Goal: Task Accomplishment & Management: Use online tool/utility

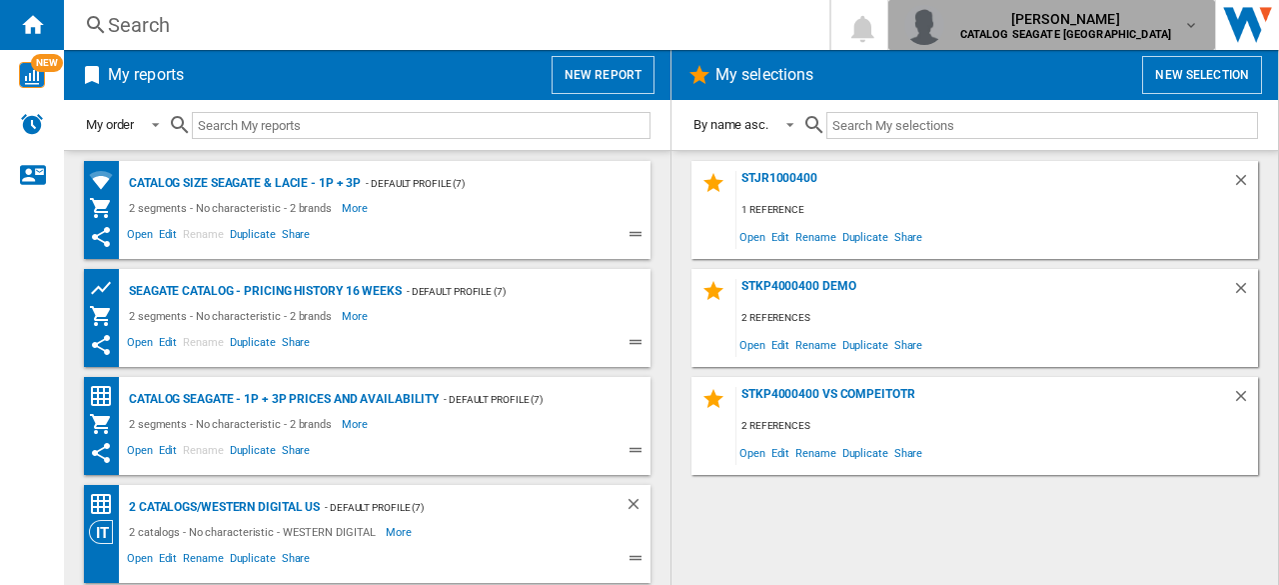
click at [1166, 17] on span "[PERSON_NAME]" at bounding box center [1066, 19] width 212 height 20
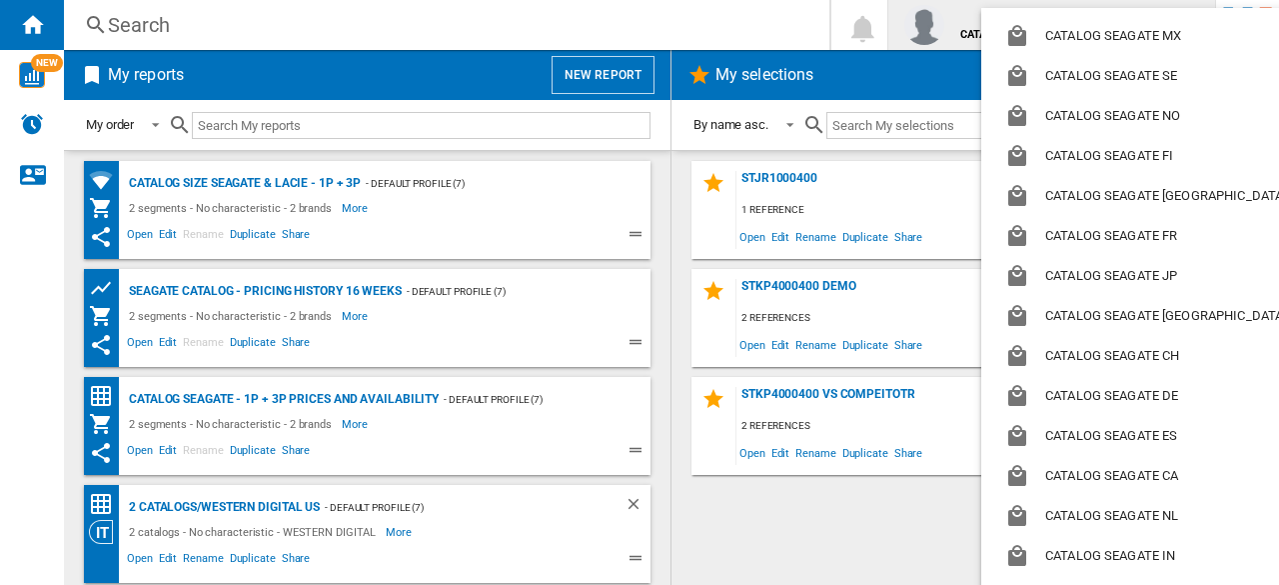
click at [768, 28] on md-backdrop at bounding box center [639, 292] width 1279 height 585
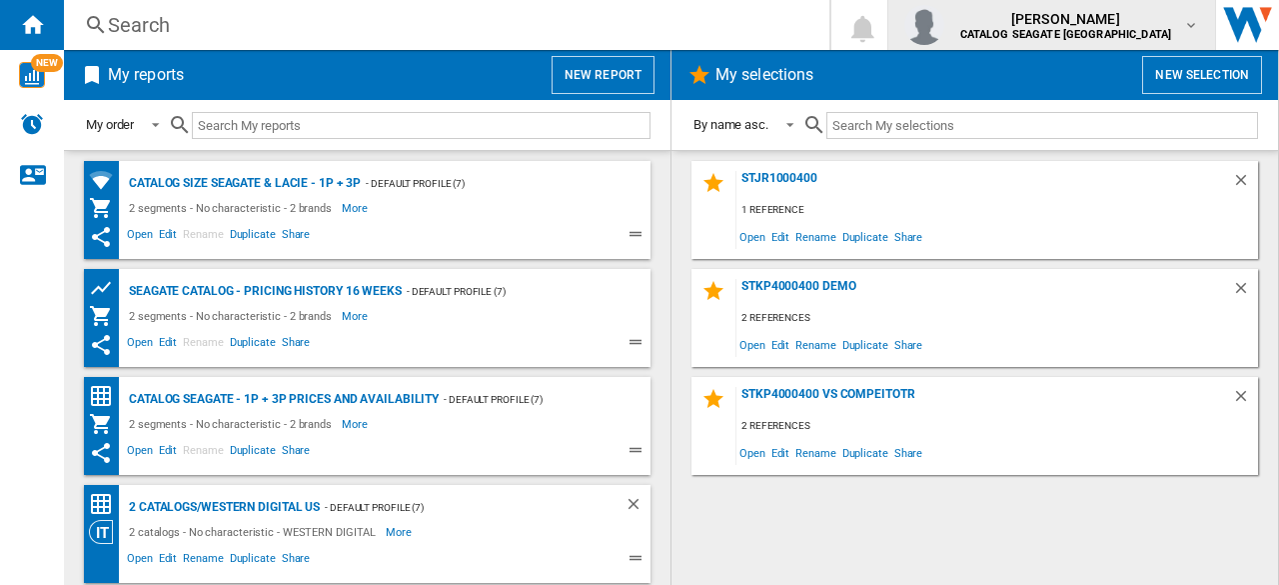
click at [1181, 23] on div "kok hua tan CATALOG SEAGATE US" at bounding box center [1068, 25] width 232 height 32
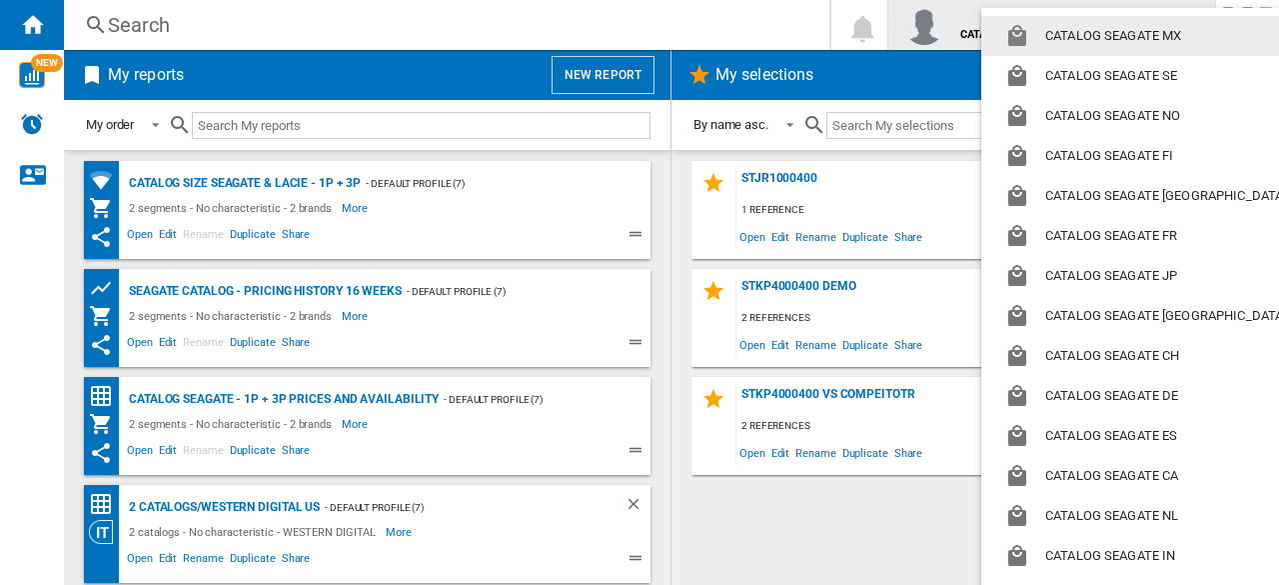
click at [1181, 23] on button "CATALOG SEAGATE MX" at bounding box center [1149, 36] width 337 height 40
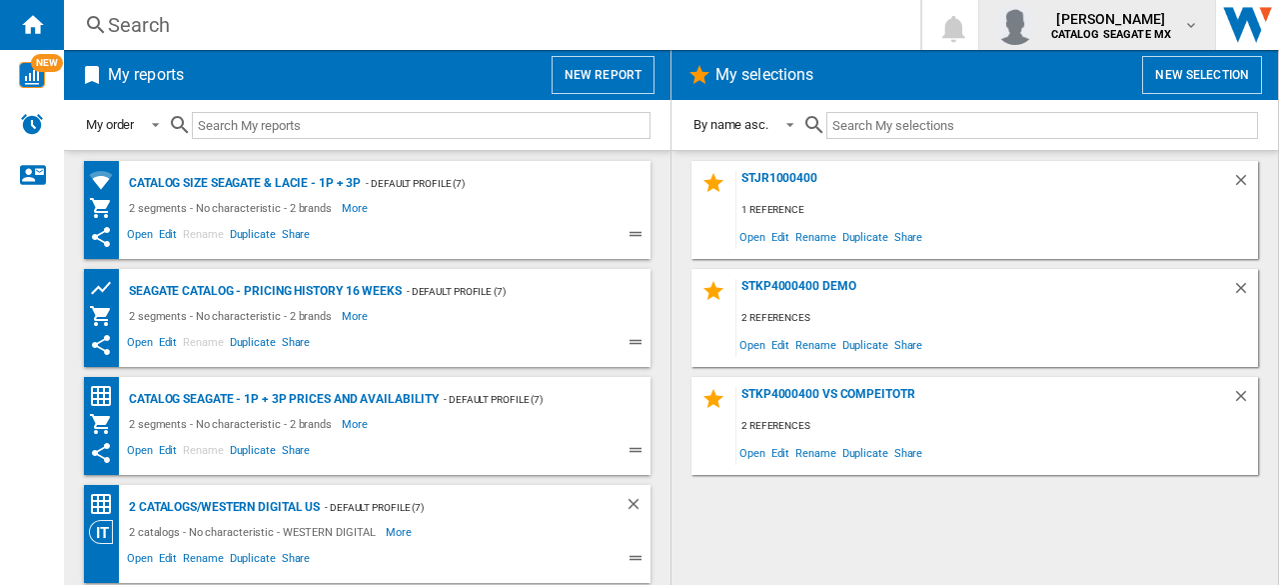
click at [1181, 23] on div "kok hua tan CATALOG SEAGATE MX" at bounding box center [1113, 25] width 141 height 32
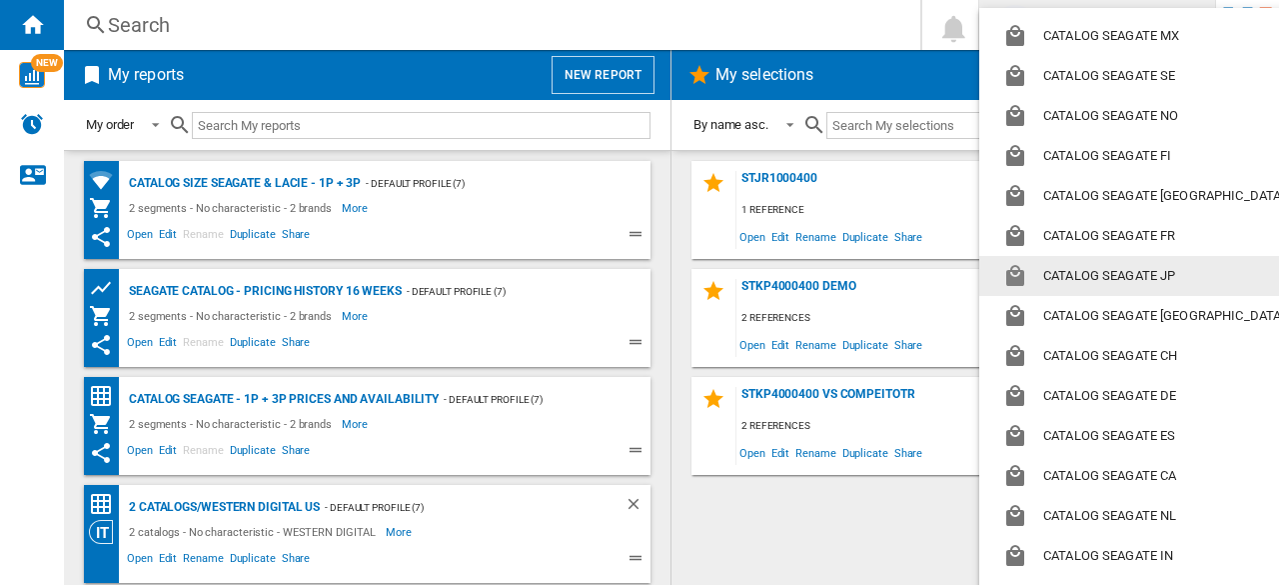
click at [850, 25] on md-backdrop at bounding box center [639, 292] width 1279 height 585
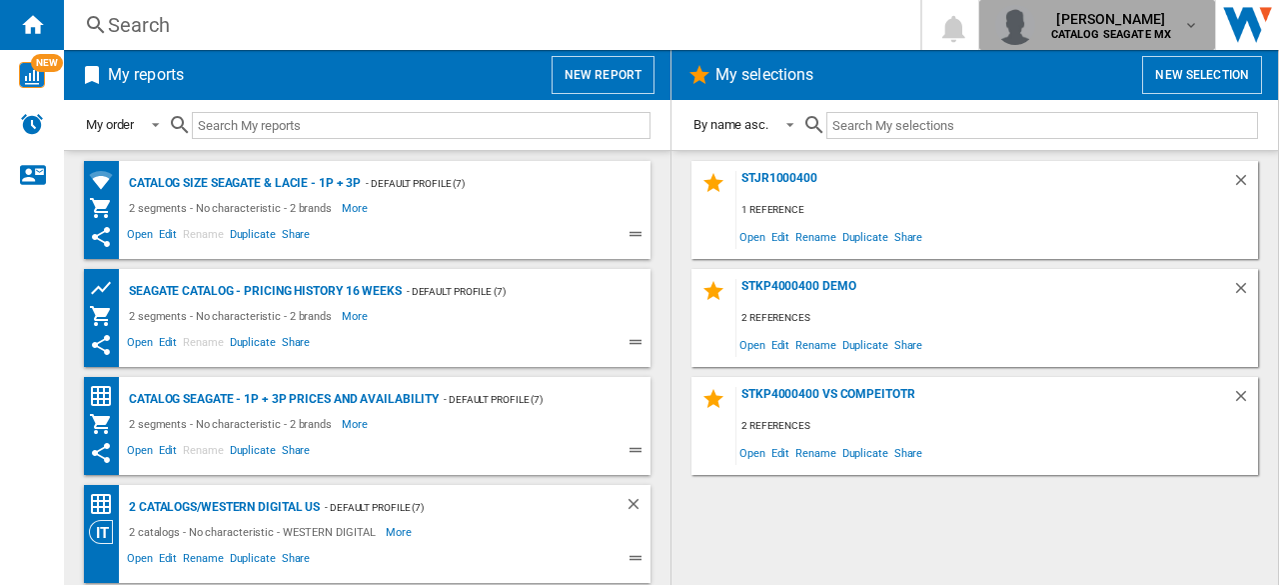
click at [1084, 27] on span "[PERSON_NAME]" at bounding box center [1111, 19] width 121 height 20
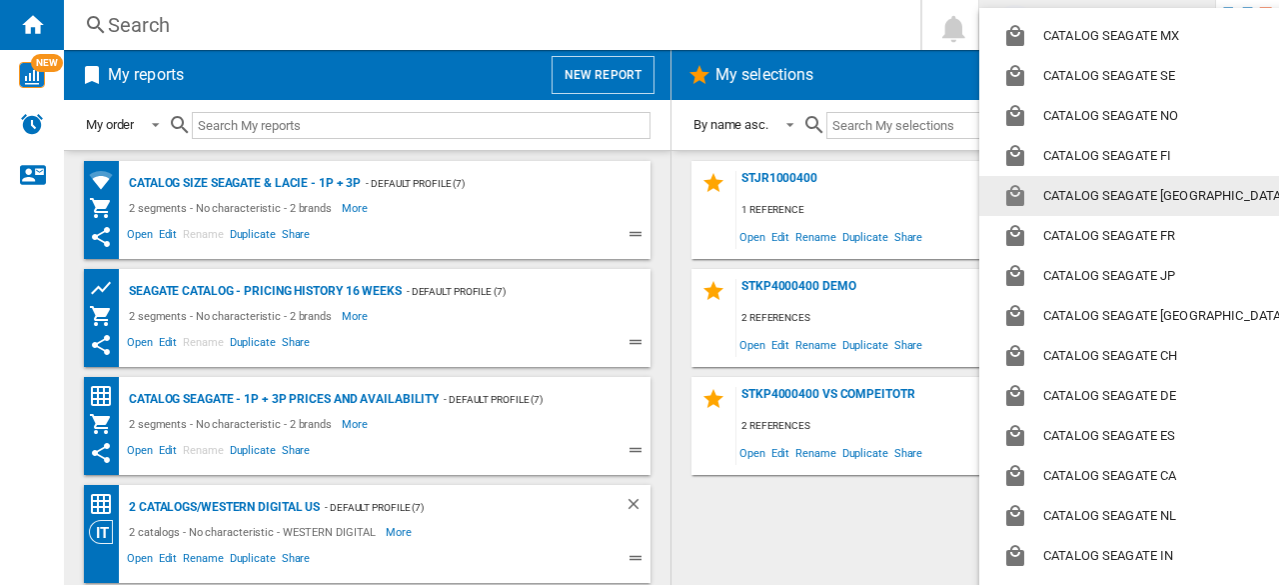
click at [1113, 190] on button "CATALOG SEAGATE [GEOGRAPHIC_DATA]" at bounding box center [1147, 196] width 337 height 40
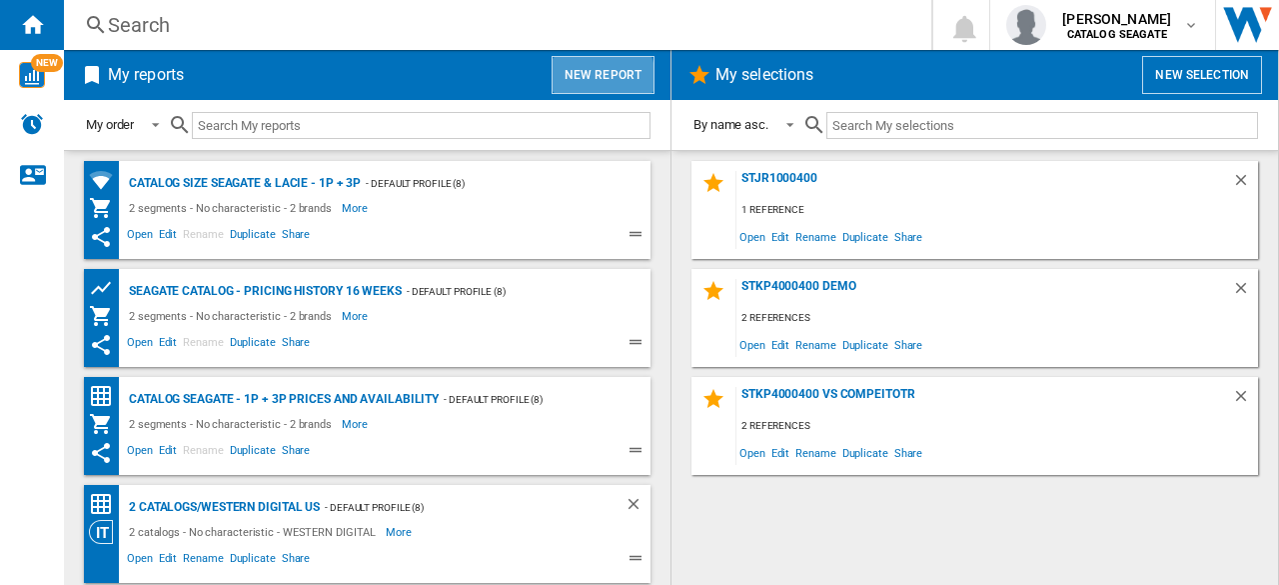
click at [587, 81] on button "New report" at bounding box center [603, 75] width 103 height 38
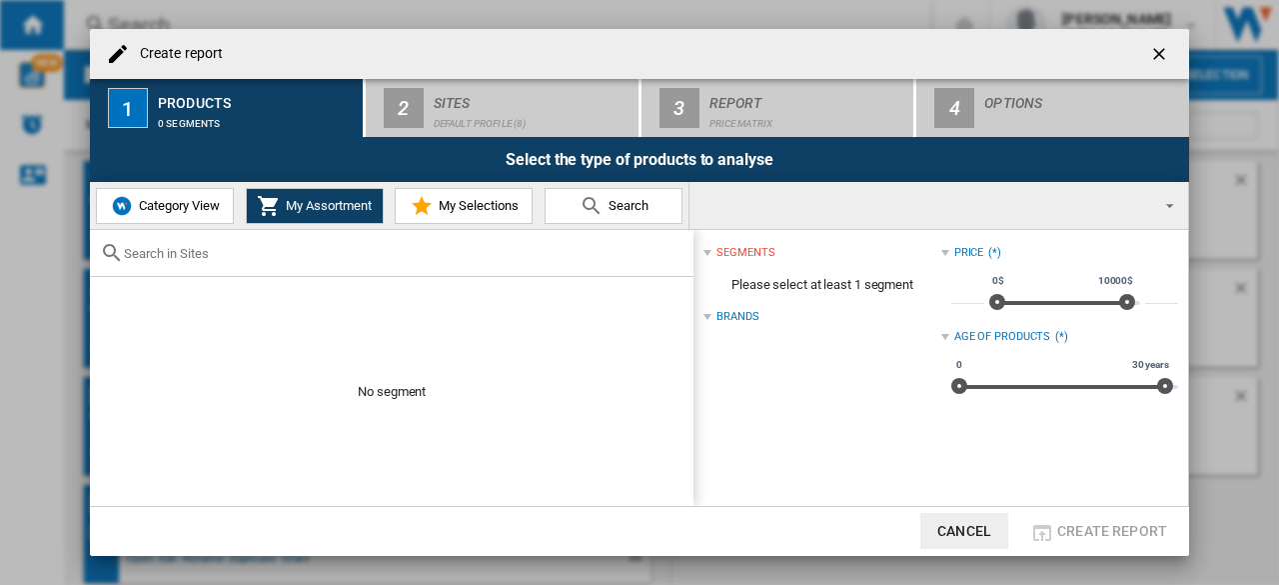
click at [209, 207] on span "Category View" at bounding box center [177, 205] width 86 height 15
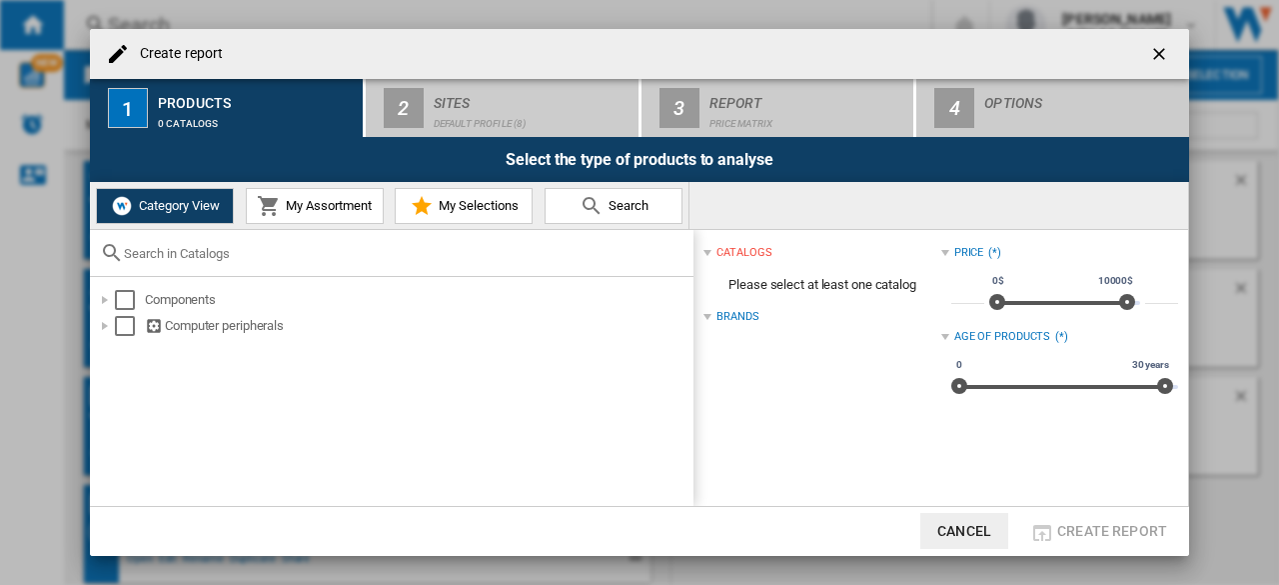
click at [301, 209] on span "My Assortment" at bounding box center [326, 205] width 91 height 15
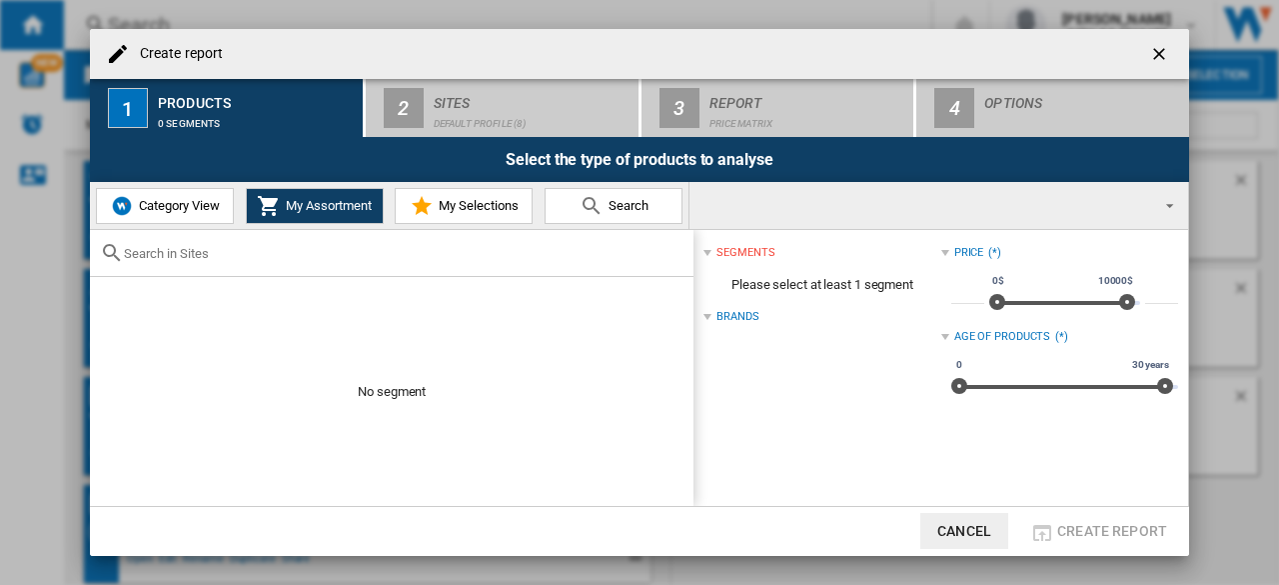
click at [187, 209] on span "Category View" at bounding box center [177, 205] width 86 height 15
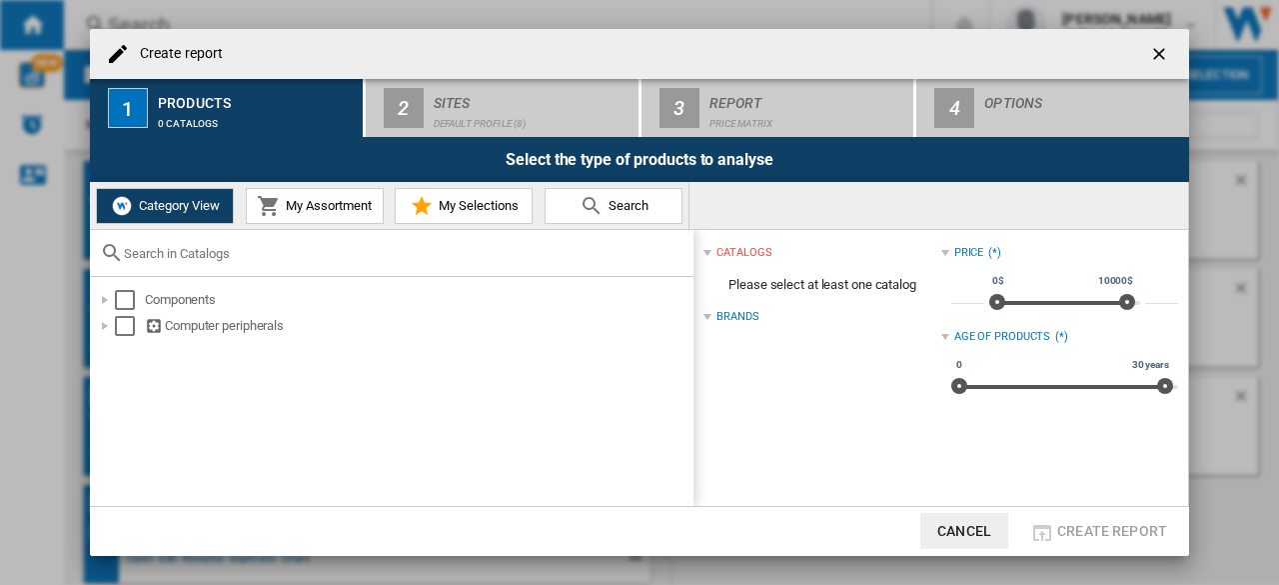
click at [321, 205] on span "My Assortment" at bounding box center [326, 205] width 91 height 15
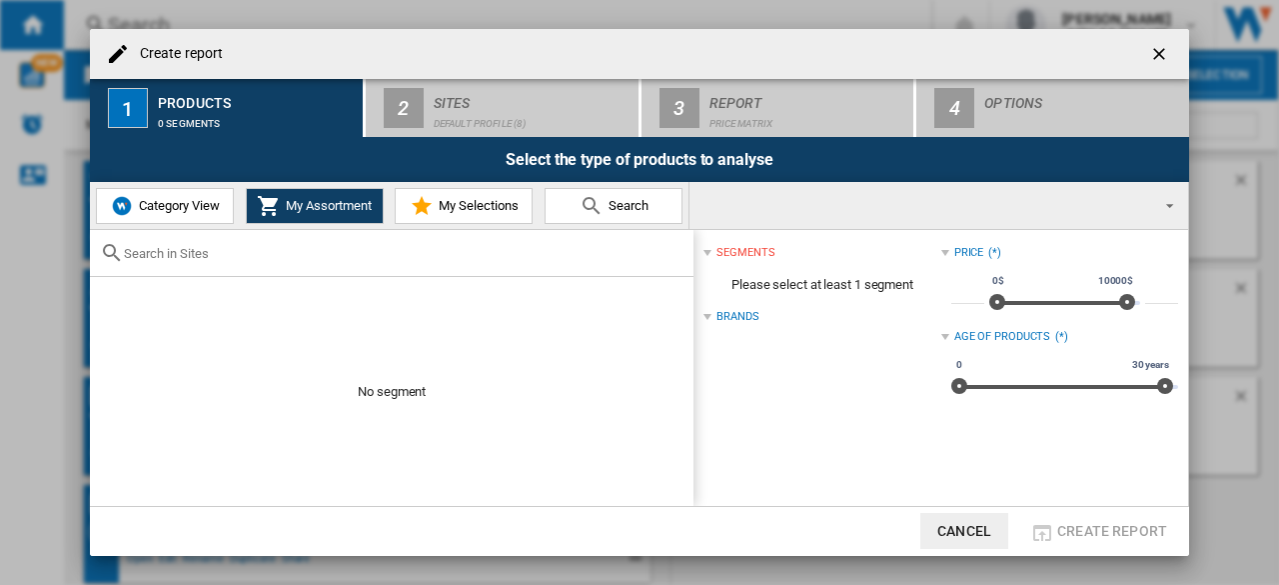
click at [377, 328] on div "No segment" at bounding box center [392, 368] width 604 height 276
click at [472, 213] on span "My Selections" at bounding box center [476, 205] width 85 height 15
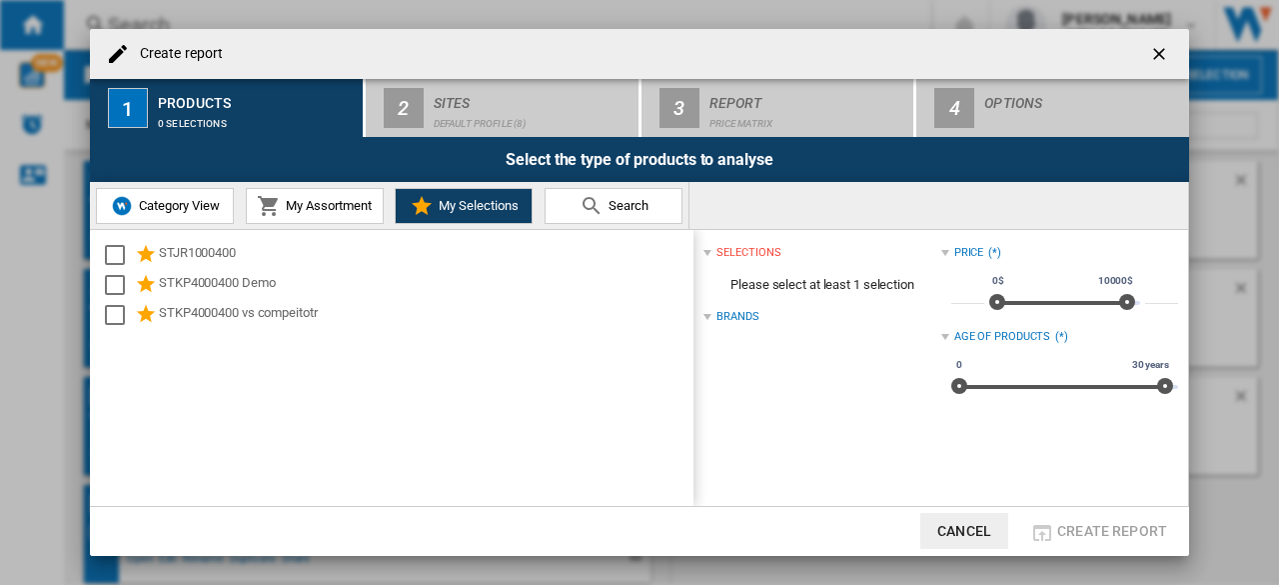
click at [338, 211] on span "My Assortment" at bounding box center [326, 205] width 91 height 15
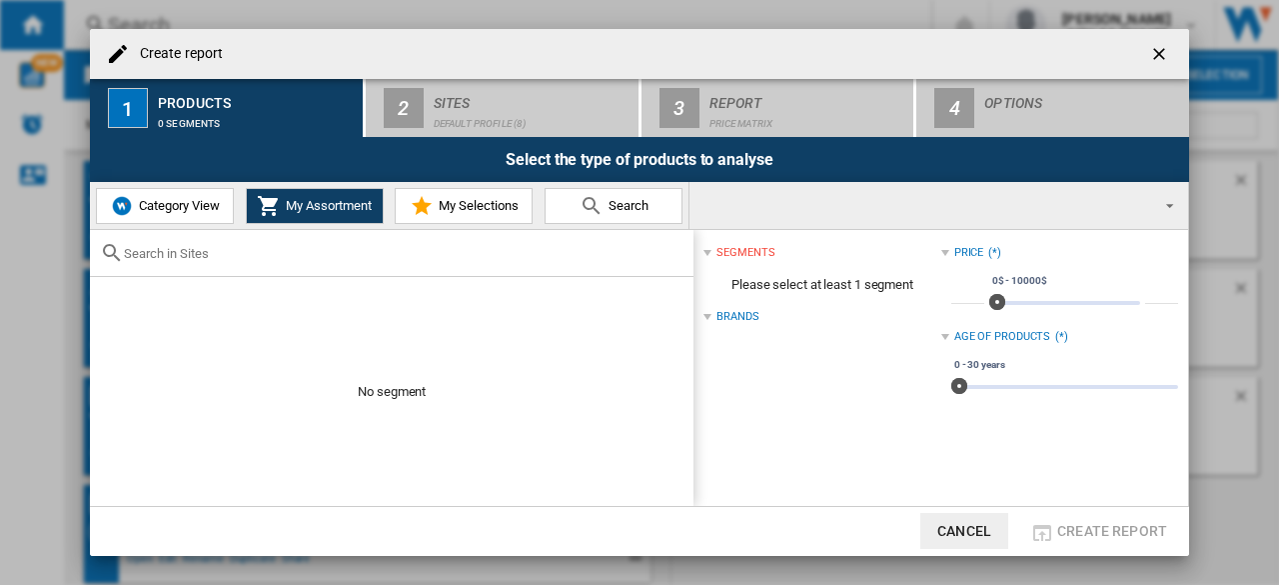
click at [322, 281] on div "No segment" at bounding box center [392, 368] width 604 height 276
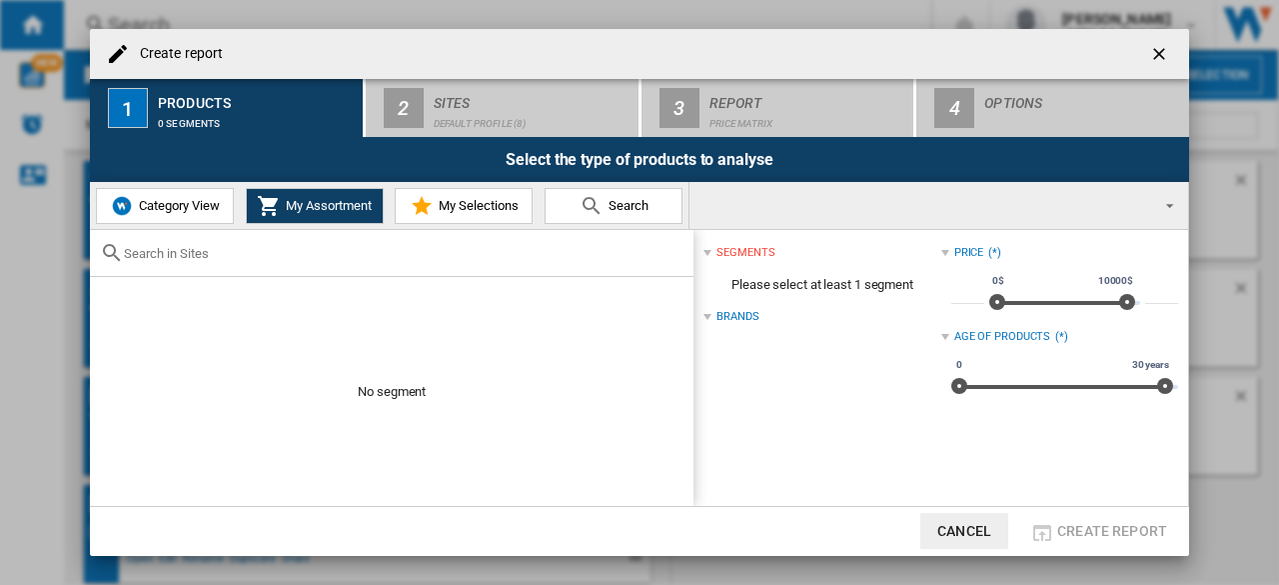
click at [172, 290] on div "No segment" at bounding box center [392, 368] width 604 height 276
drag, startPoint x: 144, startPoint y: 287, endPoint x: 144, endPoint y: 313, distance: 26.0
click at [144, 289] on div "No segment" at bounding box center [392, 368] width 604 height 276
click at [144, 349] on div "No segment" at bounding box center [392, 368] width 604 height 276
click at [632, 215] on button "Search" at bounding box center [614, 206] width 138 height 36
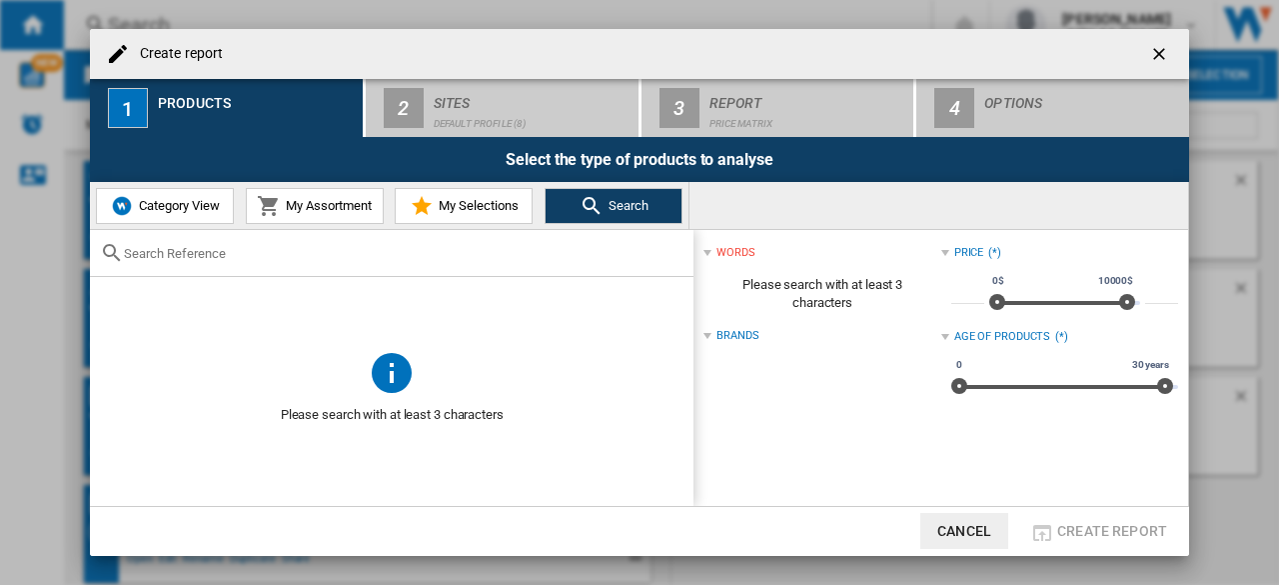
click at [306, 207] on span "My Assortment" at bounding box center [326, 205] width 91 height 15
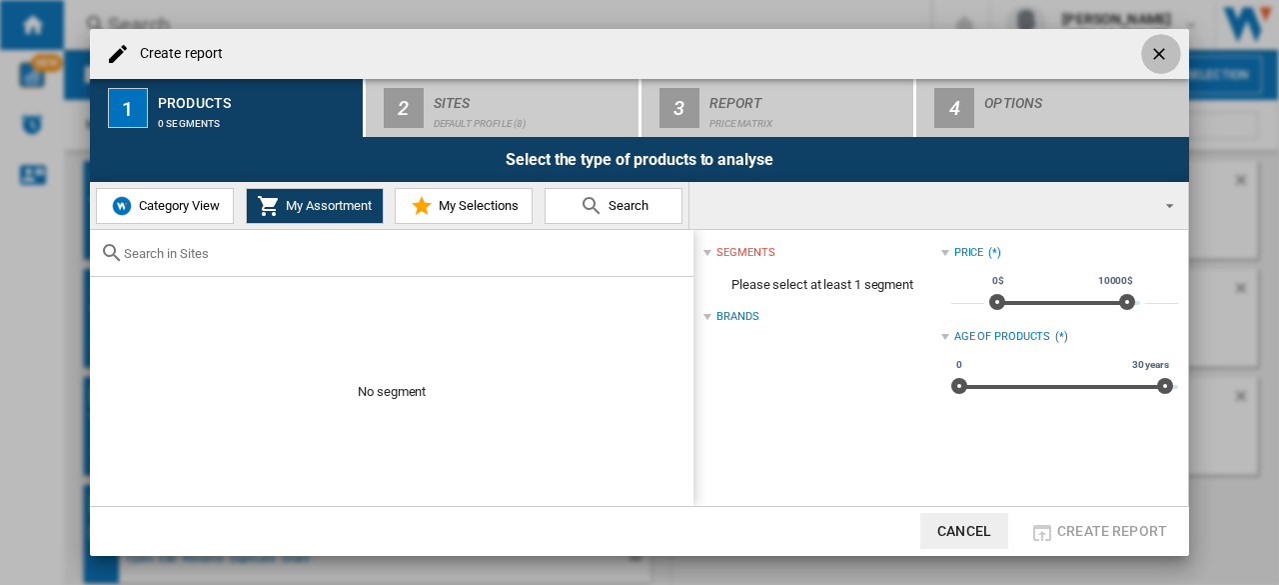
click at [1163, 53] on ng-md-icon "getI18NText('BUTTONS.CLOSE_DIALOG')" at bounding box center [1161, 56] width 24 height 24
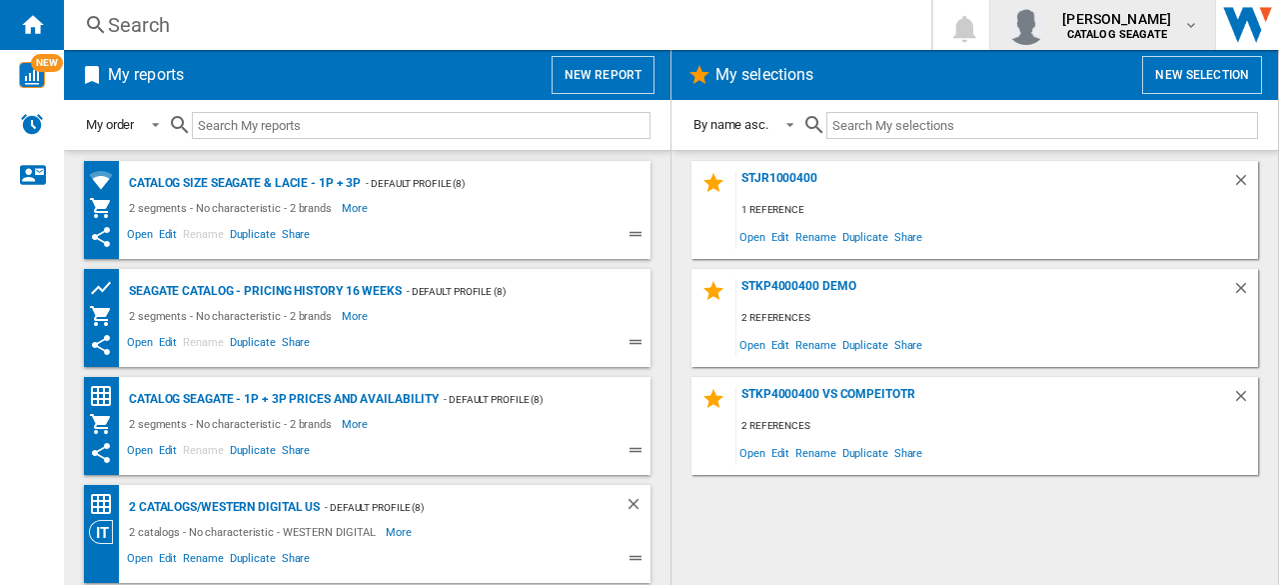
click at [1179, 41] on div "[PERSON_NAME] CATALOG [GEOGRAPHIC_DATA]" at bounding box center [1102, 25] width 193 height 40
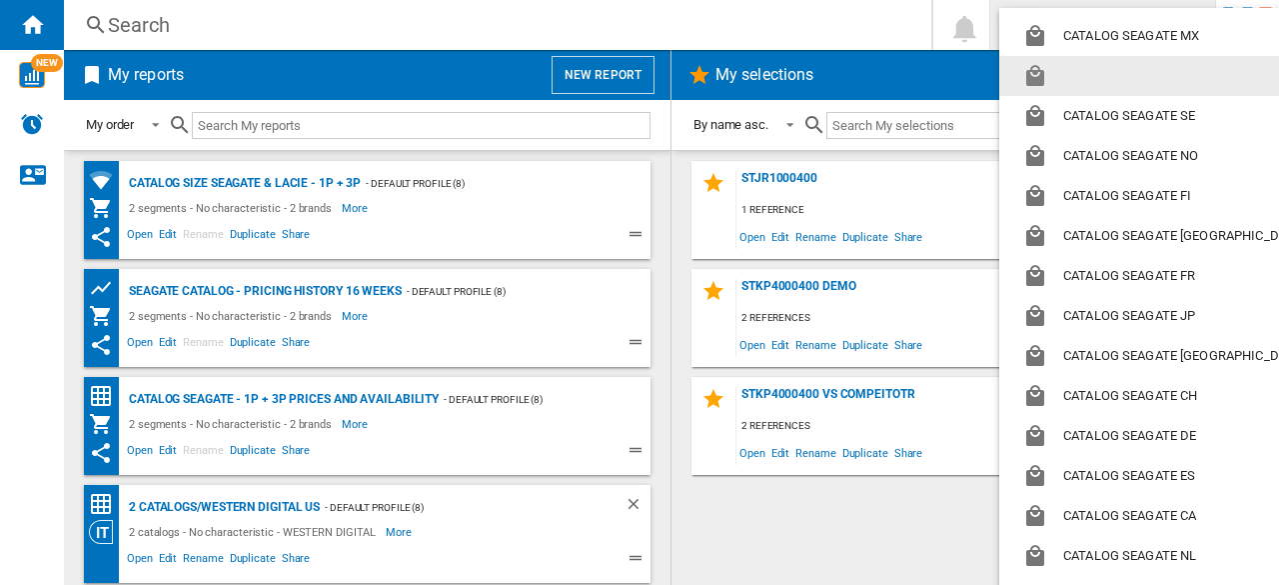
click at [794, 49] on md-backdrop at bounding box center [639, 292] width 1279 height 585
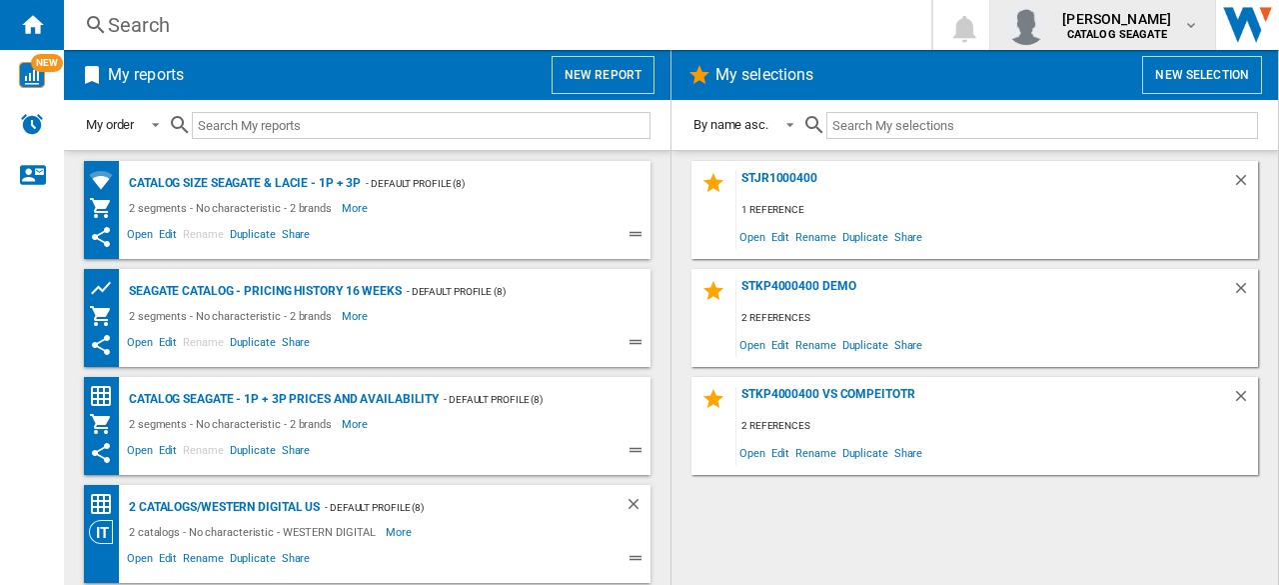
click at [1153, 33] on b "CATALOG SEAGATE" at bounding box center [1117, 34] width 100 height 13
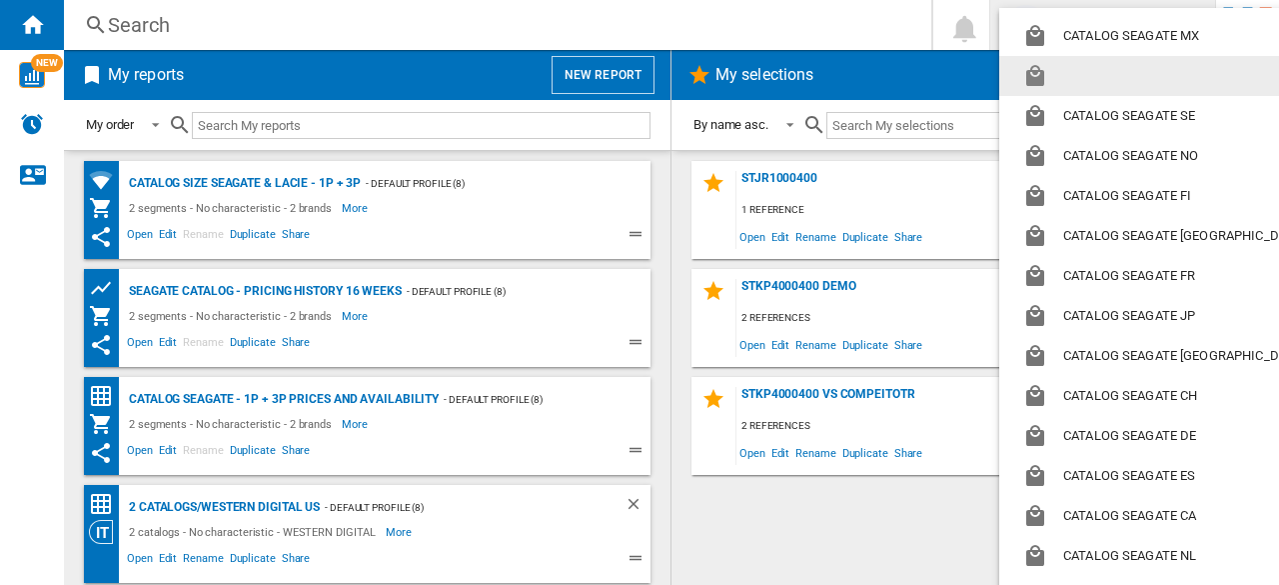
click at [1115, 65] on button "button" at bounding box center [1167, 76] width 337 height 40
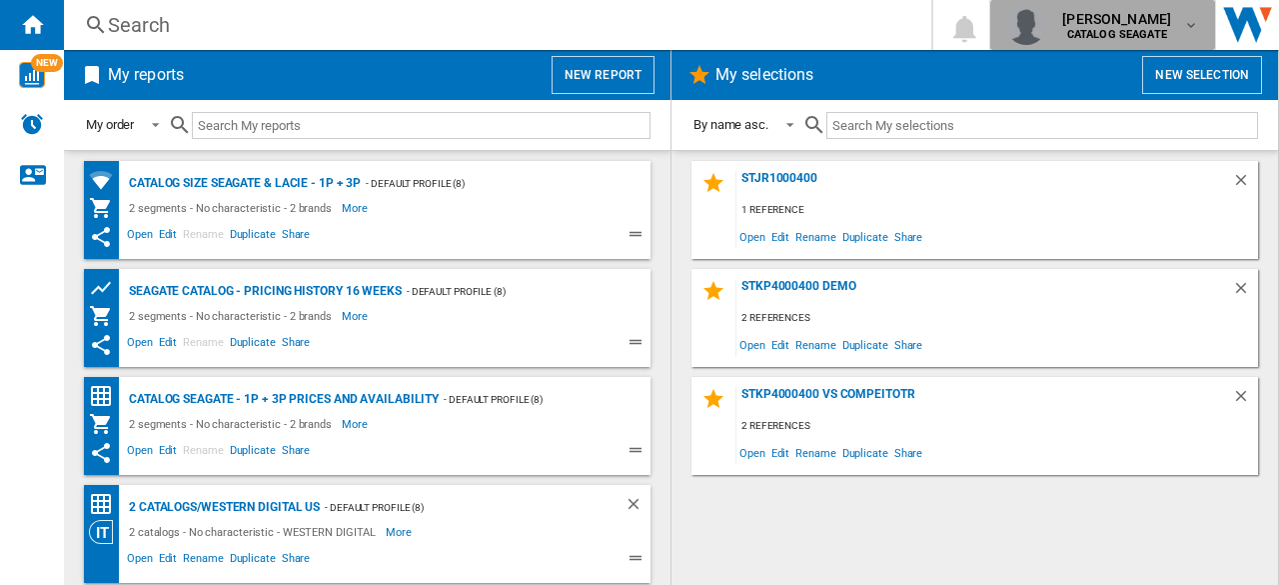
click at [1167, 28] on b "CATALOG SEAGATE" at bounding box center [1117, 34] width 100 height 13
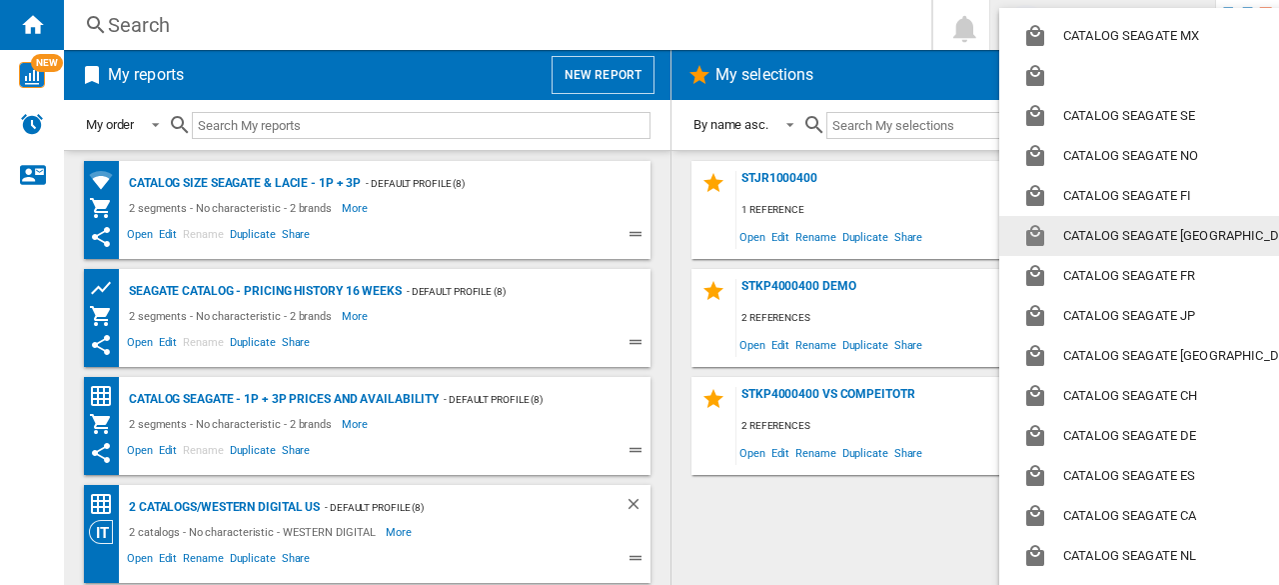
click at [905, 501] on md-backdrop at bounding box center [639, 292] width 1279 height 585
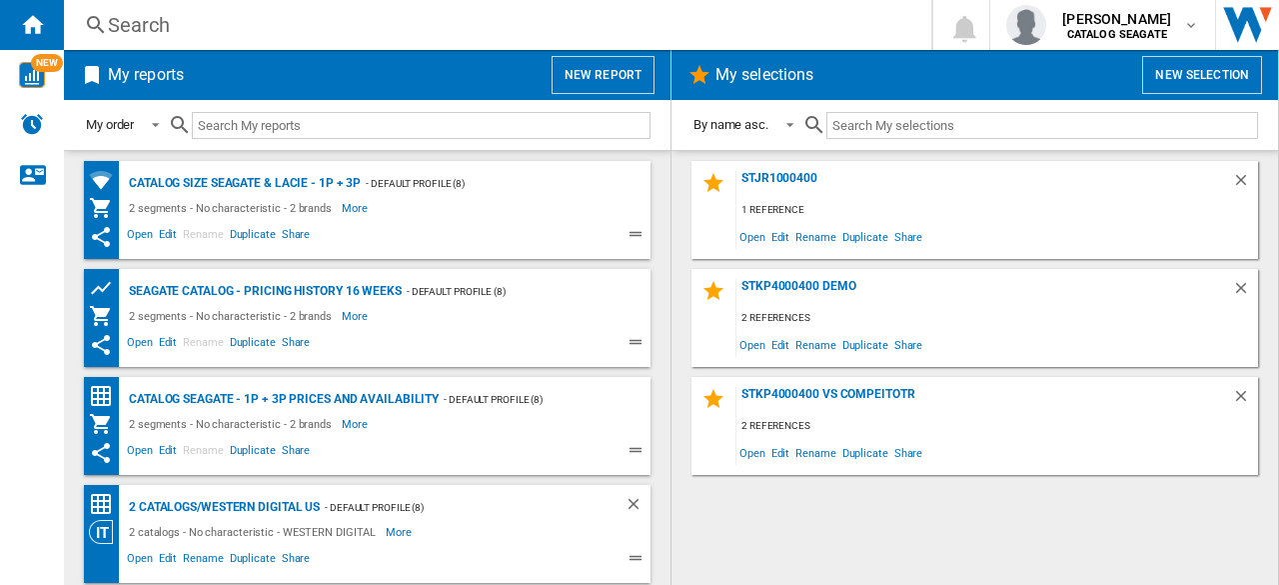
click at [604, 85] on button "New report" at bounding box center [603, 75] width 103 height 38
click at [630, 87] on button "New report" at bounding box center [603, 75] width 103 height 38
click at [567, 56] on button "New report" at bounding box center [603, 75] width 103 height 38
click at [600, 82] on button "New report" at bounding box center [603, 75] width 103 height 38
click at [231, 183] on div "Catalog size Seagate & LaCie - 1P + 3P" at bounding box center [242, 183] width 237 height 25
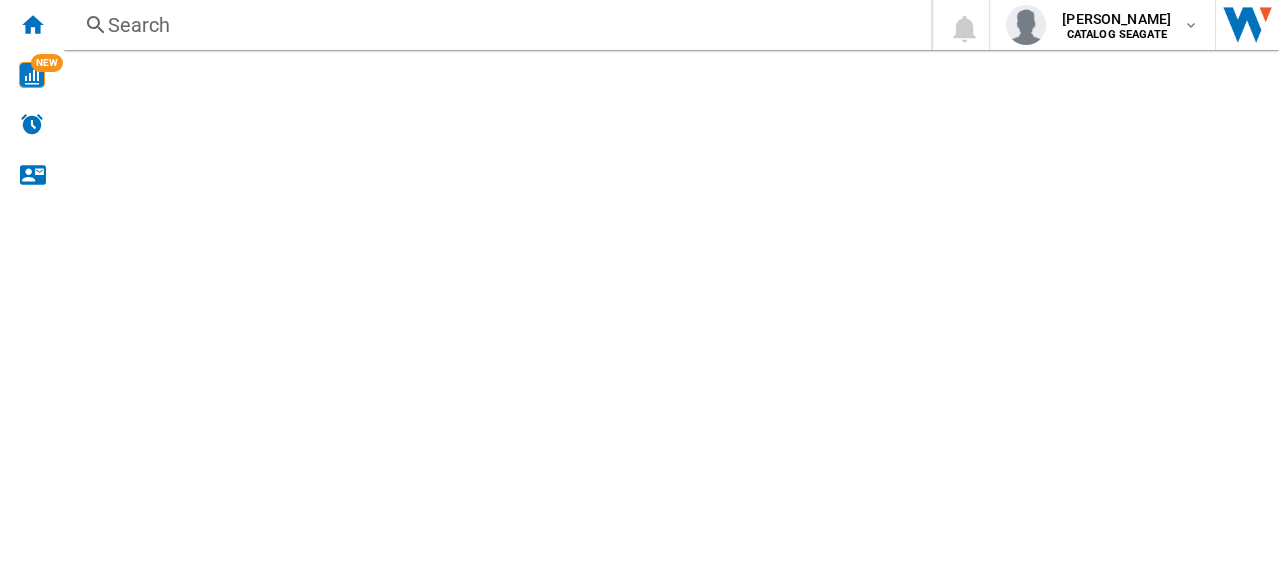
click at [677, 248] on md-content at bounding box center [671, 317] width 1215 height 535
drag, startPoint x: 21, startPoint y: 25, endPoint x: 33, endPoint y: 33, distance: 14.4
click at [21, 23] on ng-md-icon "Home" at bounding box center [32, 24] width 24 height 24
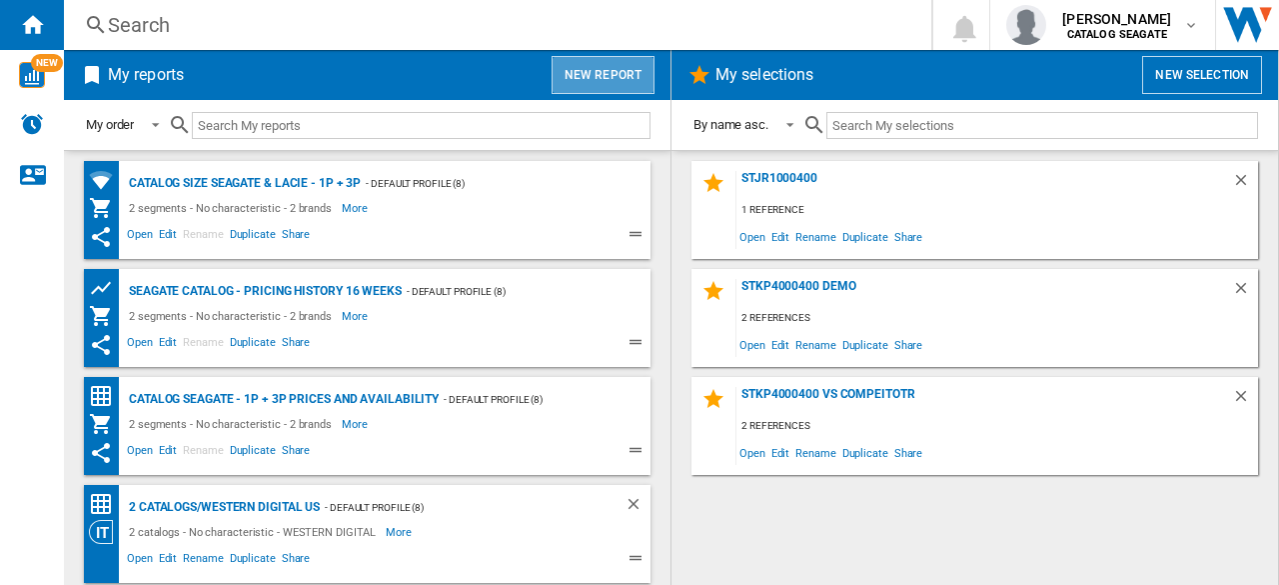
click at [628, 77] on button "New report" at bounding box center [603, 75] width 103 height 38
click at [596, 79] on button "New report" at bounding box center [603, 75] width 103 height 38
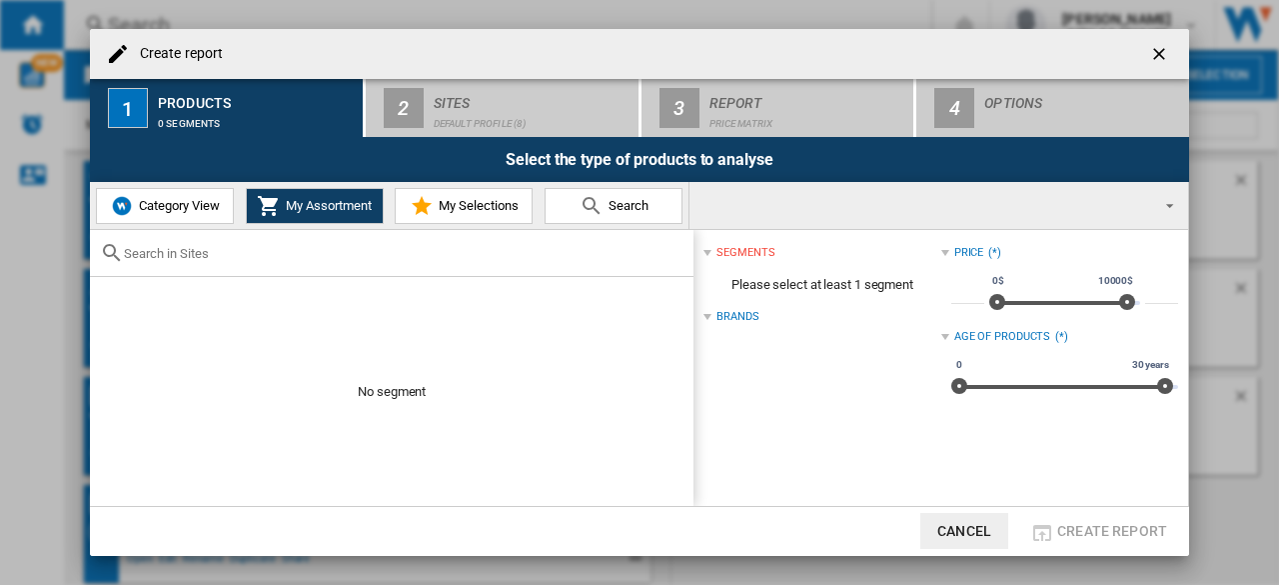
click at [208, 208] on span "Category View" at bounding box center [177, 205] width 86 height 15
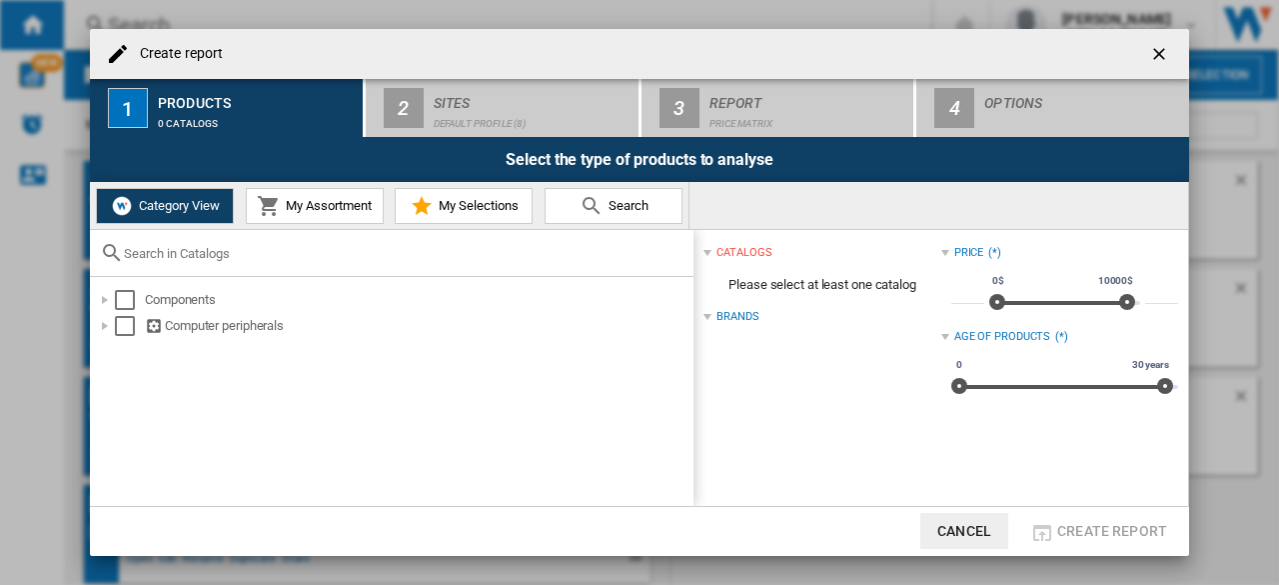
click at [314, 209] on span "My Assortment" at bounding box center [326, 205] width 91 height 15
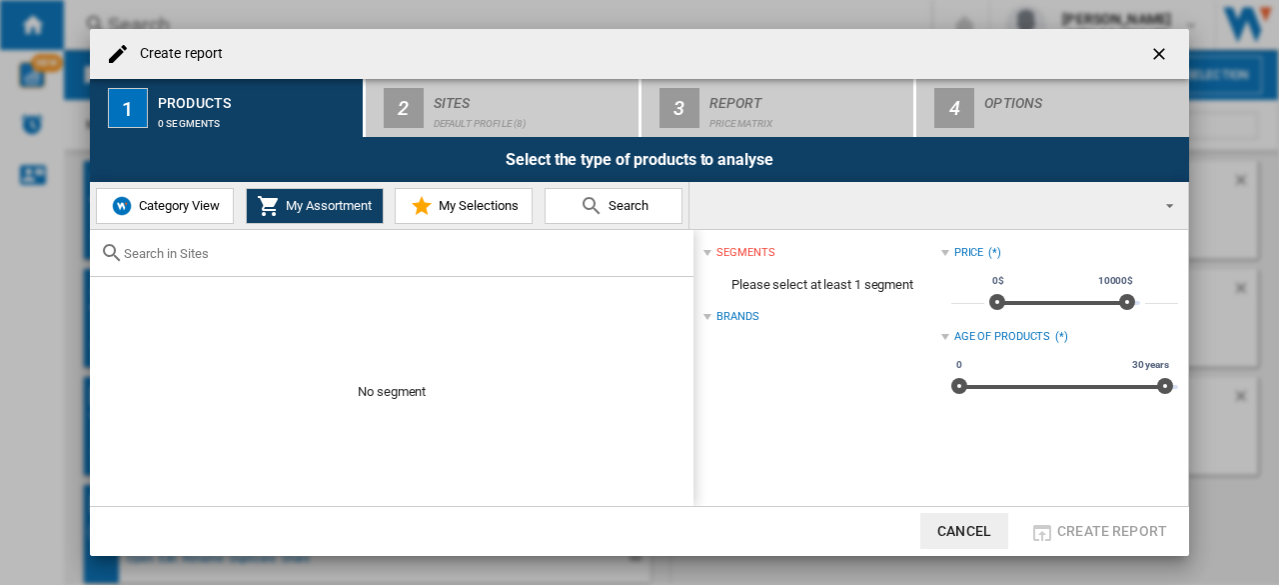
click at [174, 195] on button "Category View" at bounding box center [165, 206] width 138 height 36
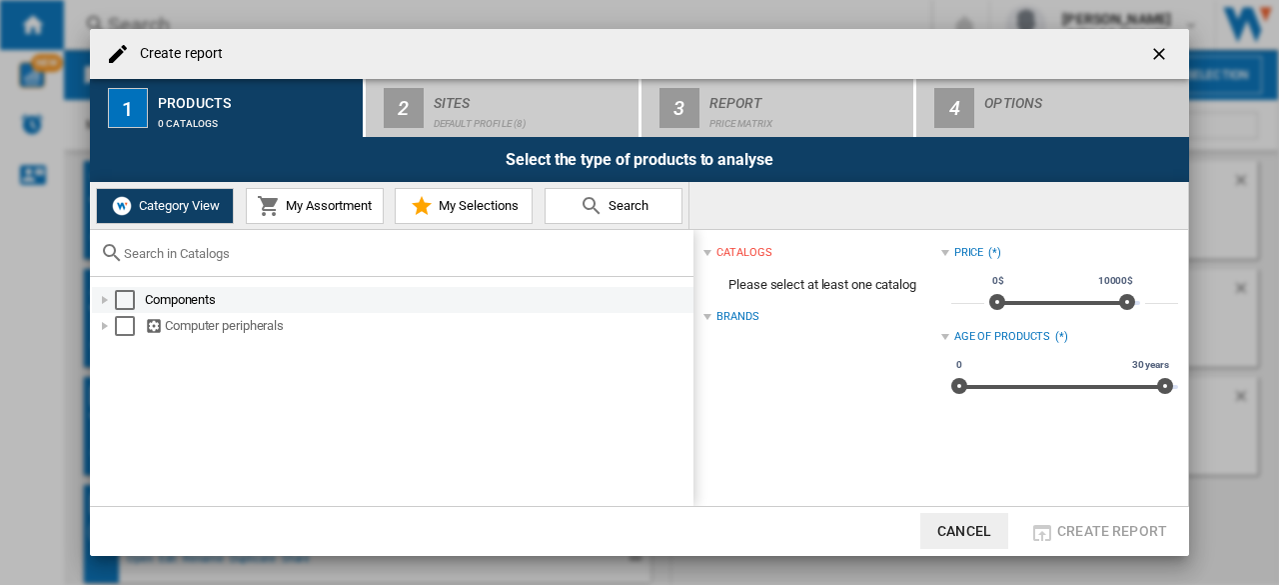
click at [102, 296] on div at bounding box center [105, 300] width 20 height 20
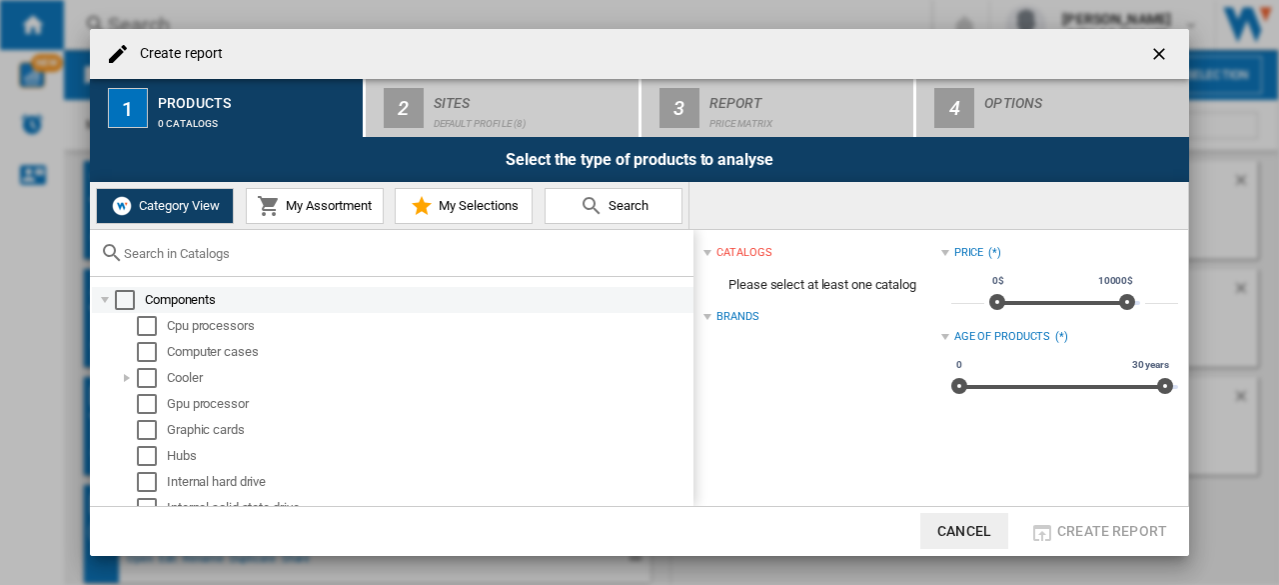
click at [102, 296] on div at bounding box center [105, 300] width 20 height 20
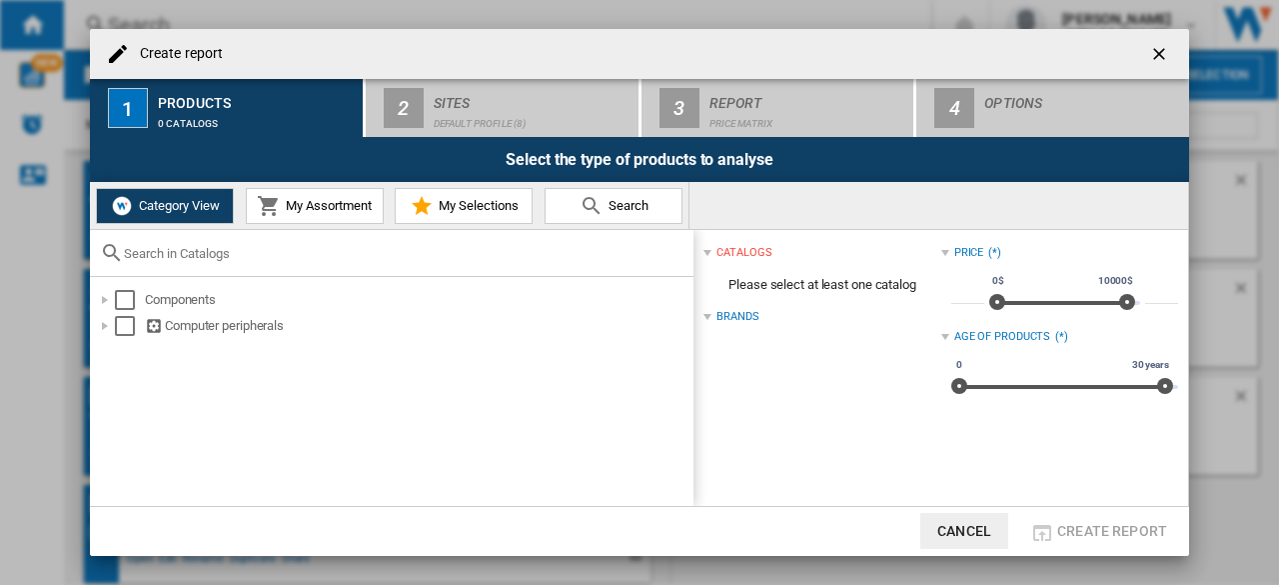
click at [318, 218] on button "My Assortment" at bounding box center [315, 206] width 138 height 36
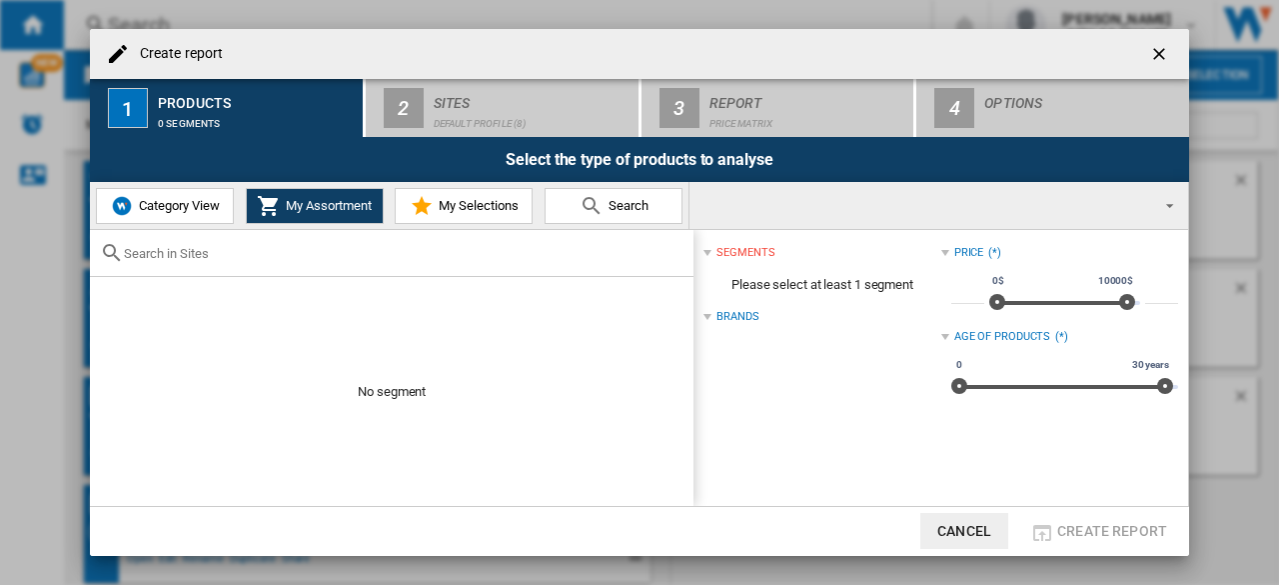
click at [484, 210] on span "My Selections" at bounding box center [476, 205] width 85 height 15
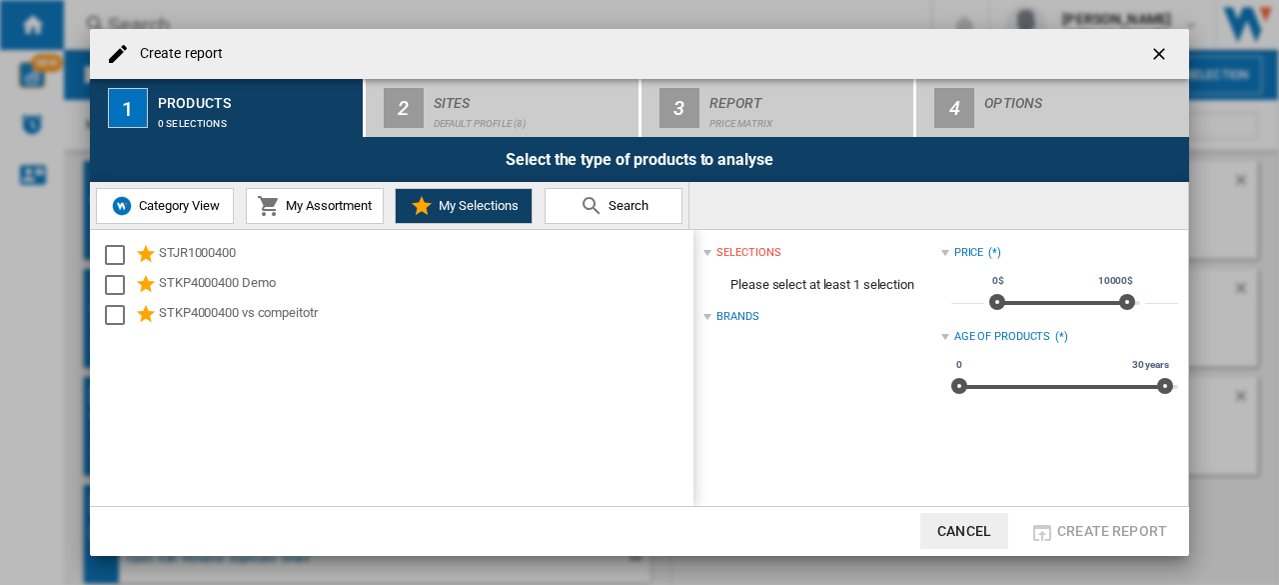
click at [610, 209] on span "Search" at bounding box center [626, 205] width 45 height 15
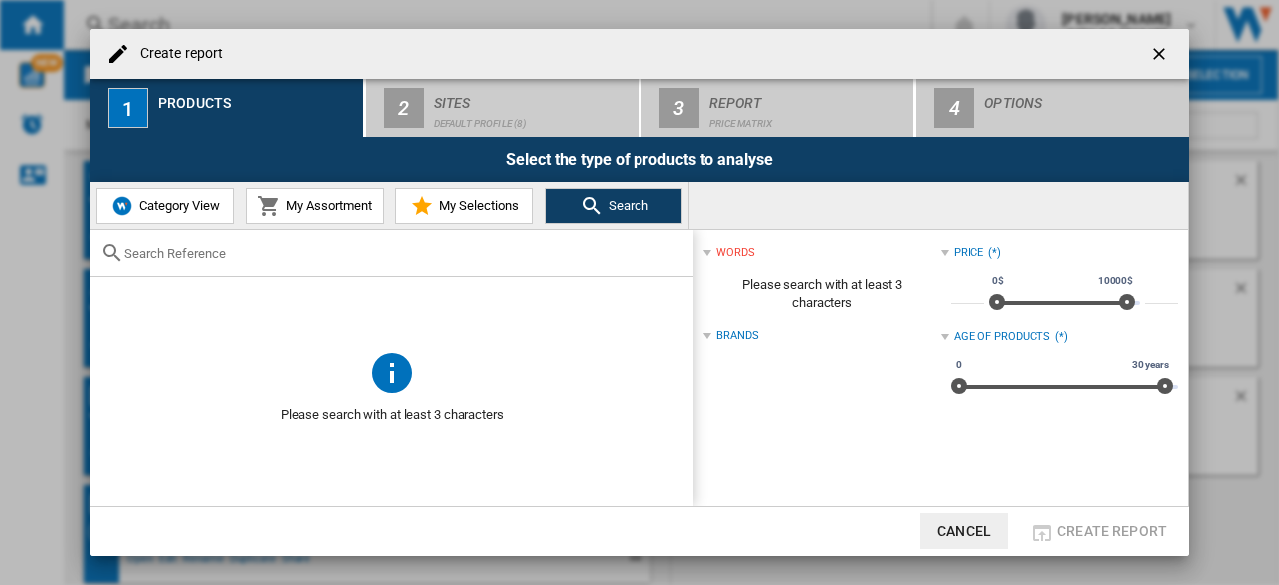
click at [495, 213] on span "My Selections" at bounding box center [476, 205] width 85 height 15
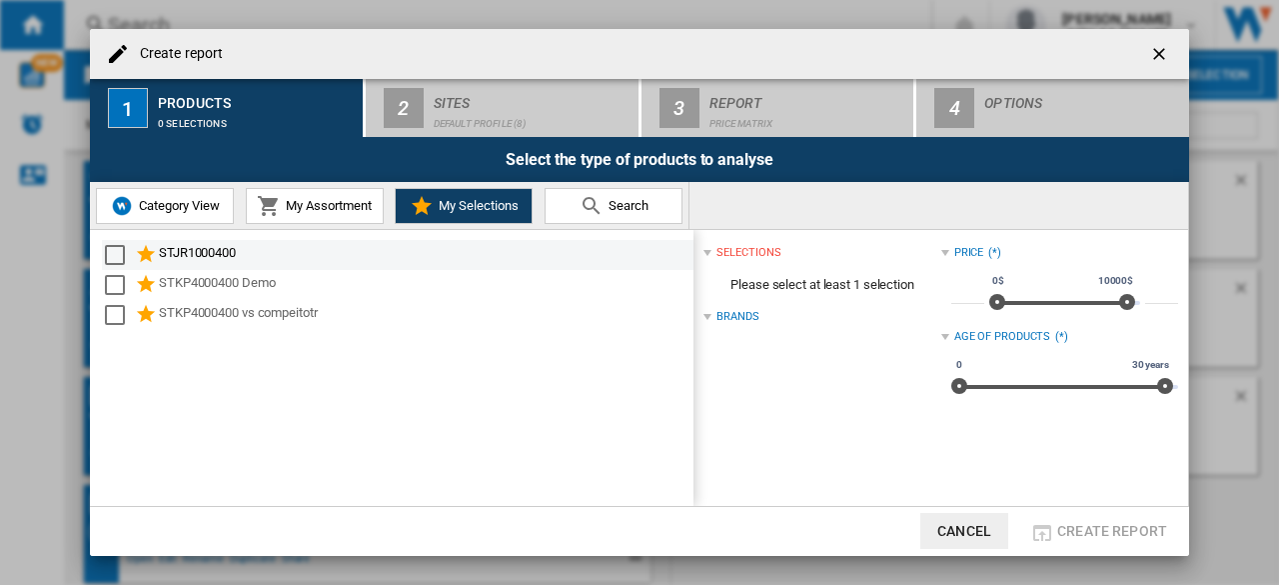
click at [111, 260] on div "Select" at bounding box center [115, 255] width 20 height 20
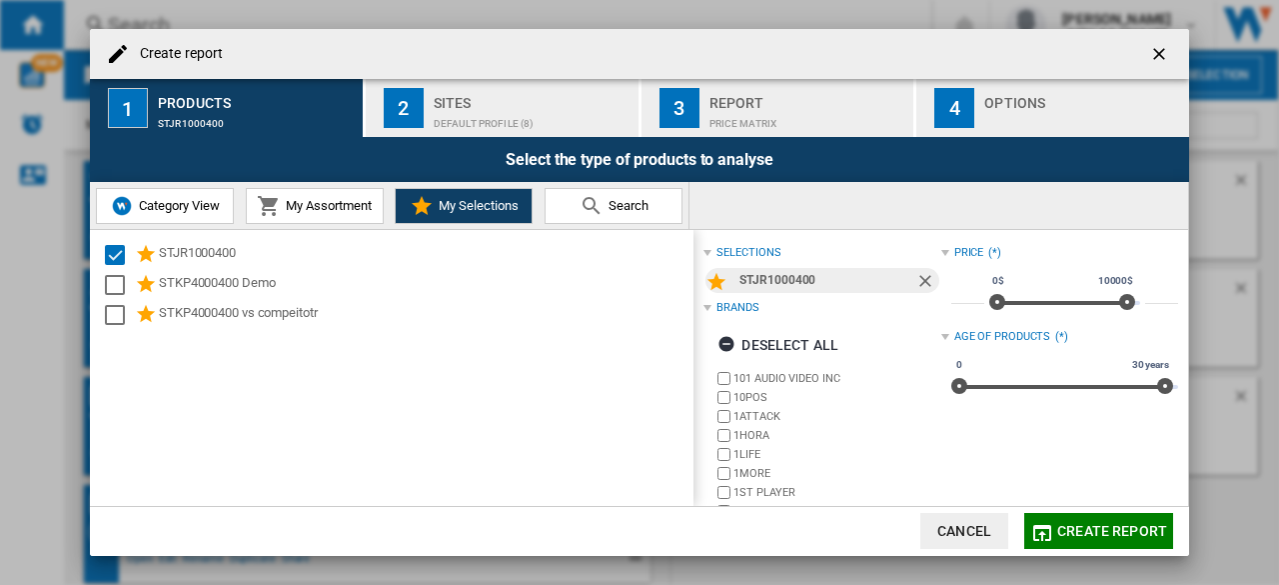
click at [557, 109] on div "Default profile (8)" at bounding box center [532, 118] width 197 height 21
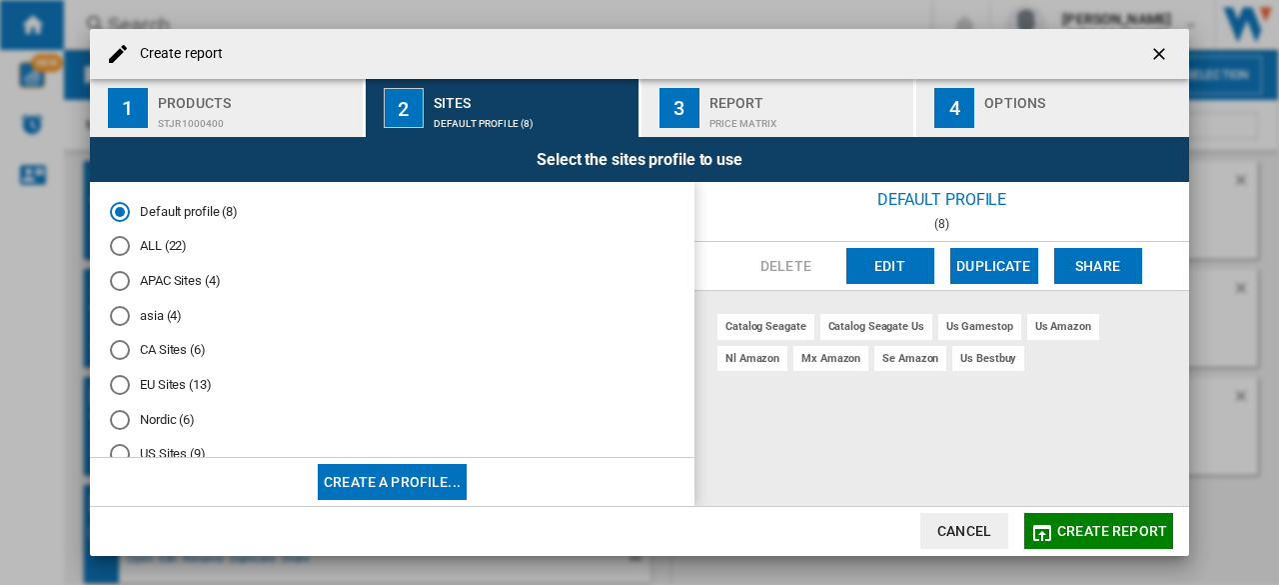
click at [890, 266] on button "Edit" at bounding box center [891, 266] width 88 height 36
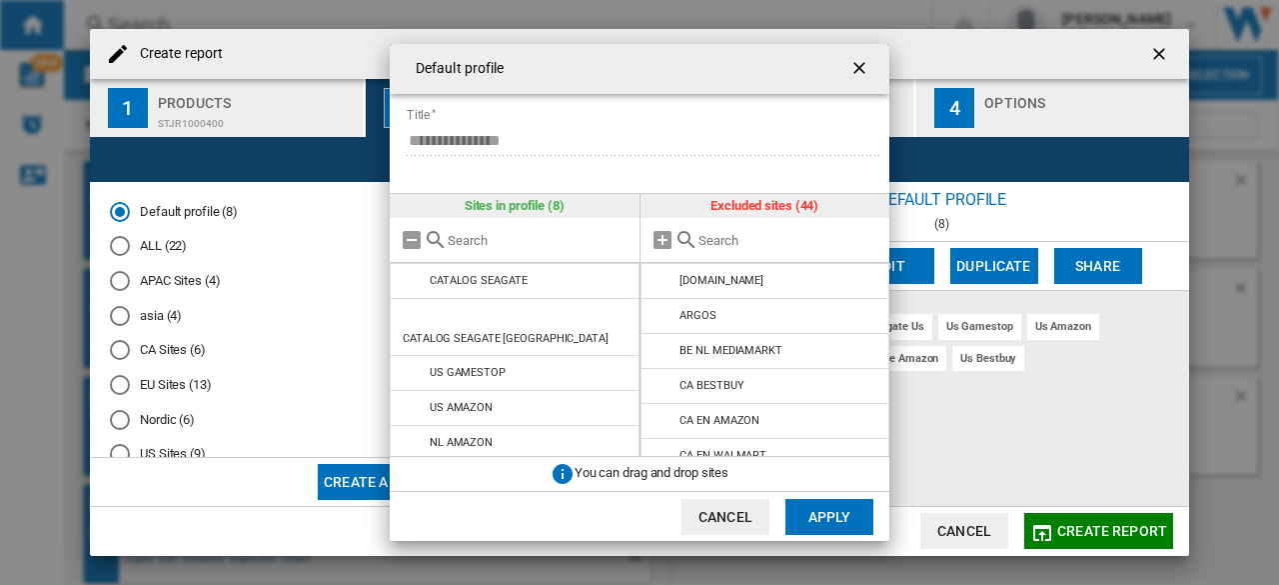
click at [864, 69] on ng-md-icon "getI18NText('BUTTONS.CLOSE_DIALOG')" at bounding box center [862, 70] width 24 height 24
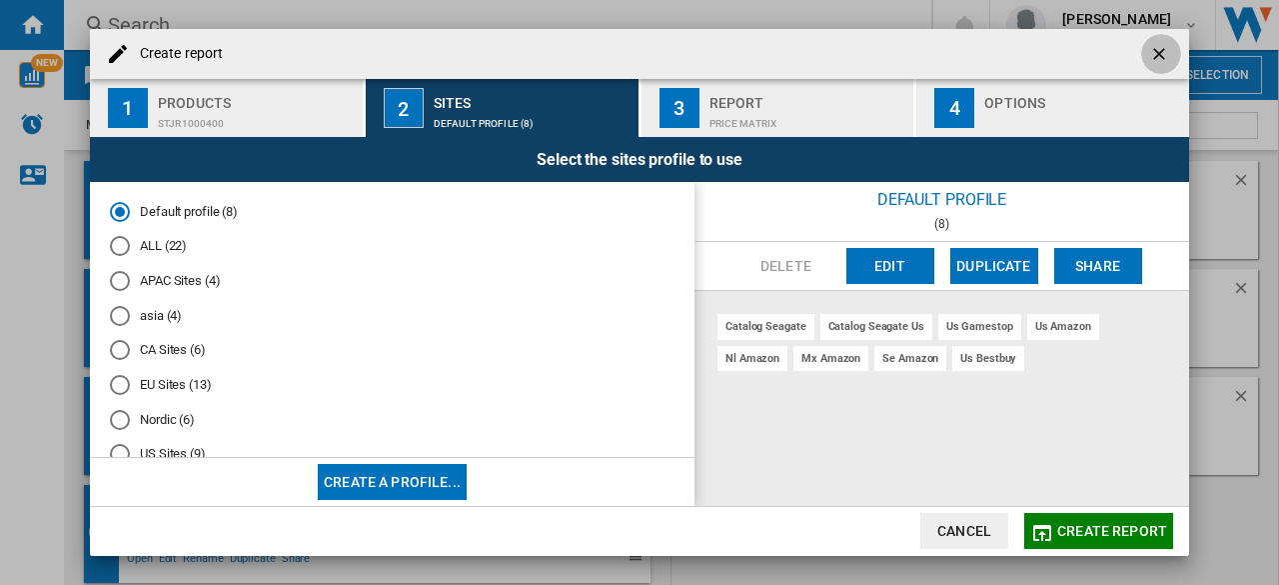
click at [1157, 53] on ng-md-icon "getI18NText('BUTTONS.CLOSE_DIALOG')" at bounding box center [1161, 56] width 24 height 24
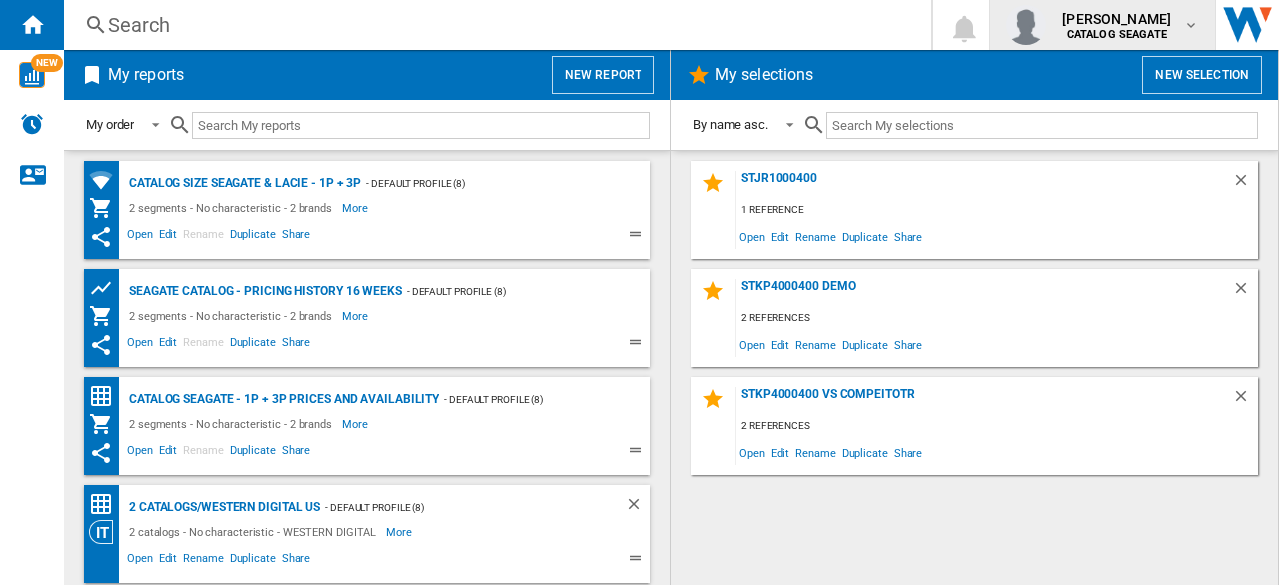
click at [1181, 25] on div "[PERSON_NAME] CATALOG [GEOGRAPHIC_DATA]" at bounding box center [1118, 25] width 129 height 32
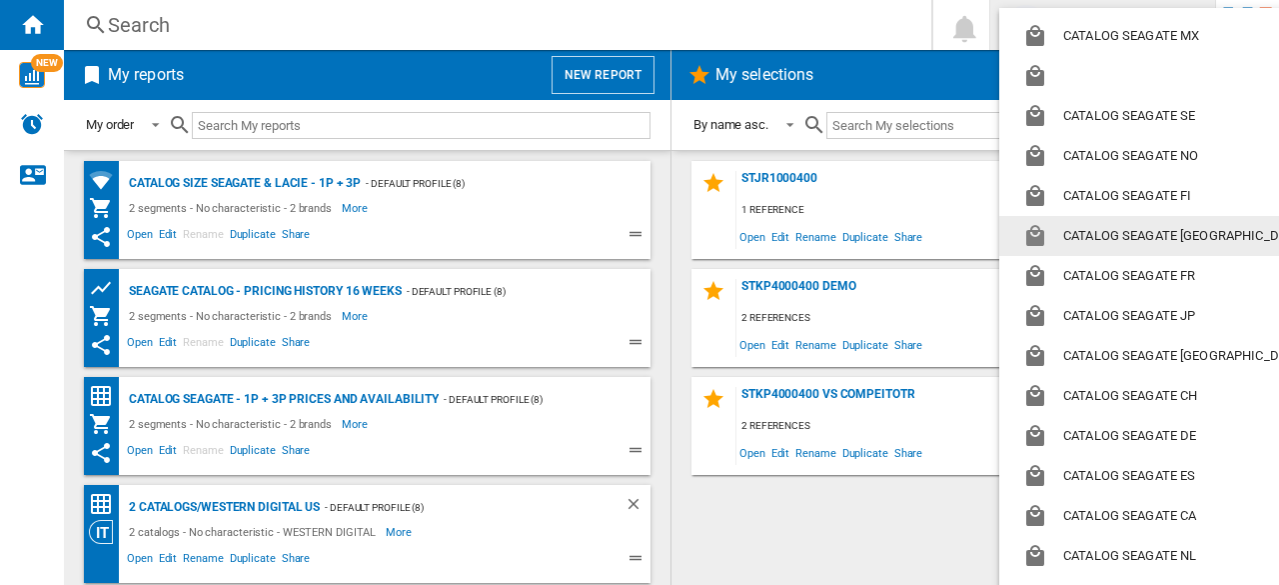
click at [52, 325] on md-backdrop at bounding box center [639, 292] width 1279 height 585
